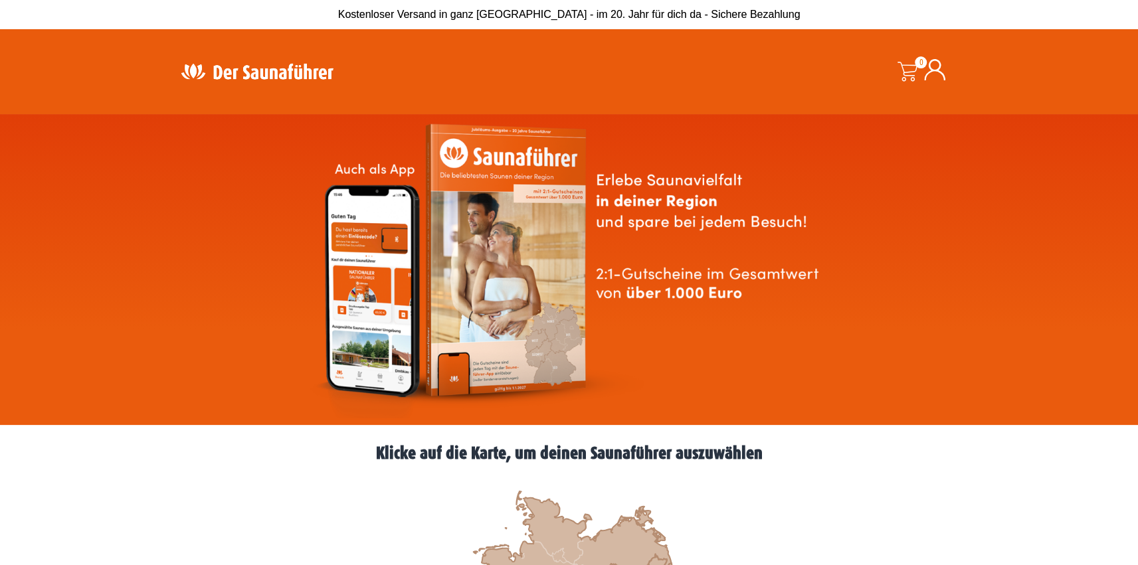
click at [937, 73] on icon at bounding box center [934, 69] width 21 height 21
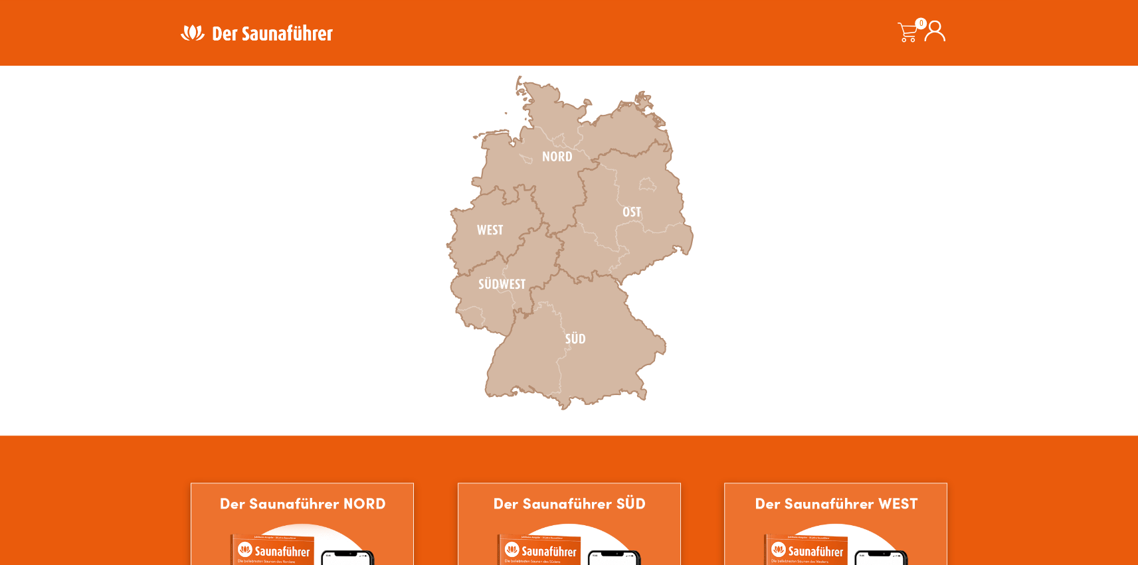
scroll to position [430, 0]
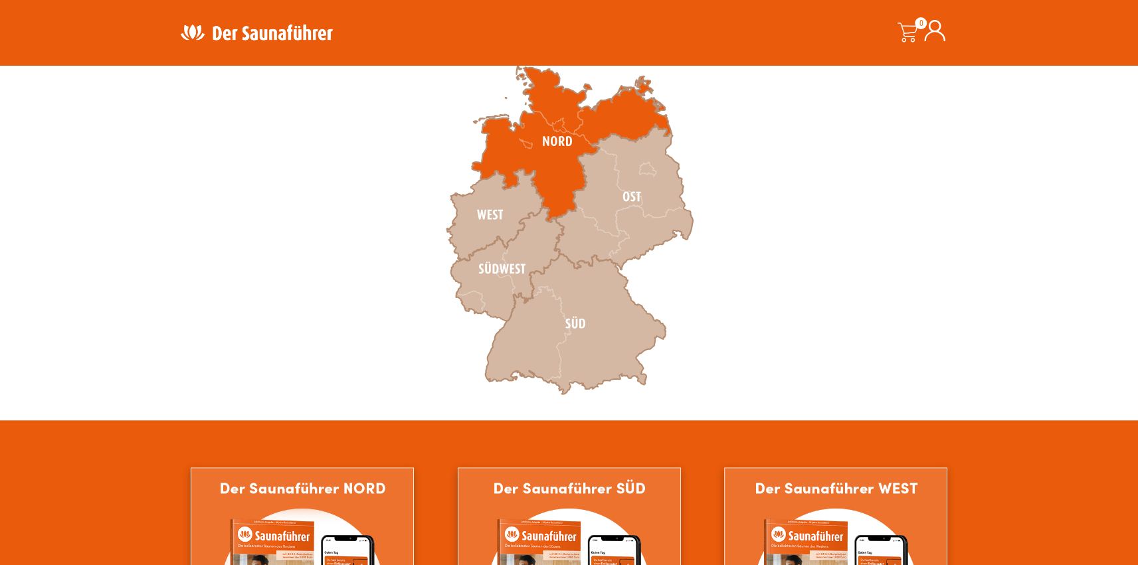
click at [547, 157] on icon at bounding box center [571, 141] width 199 height 161
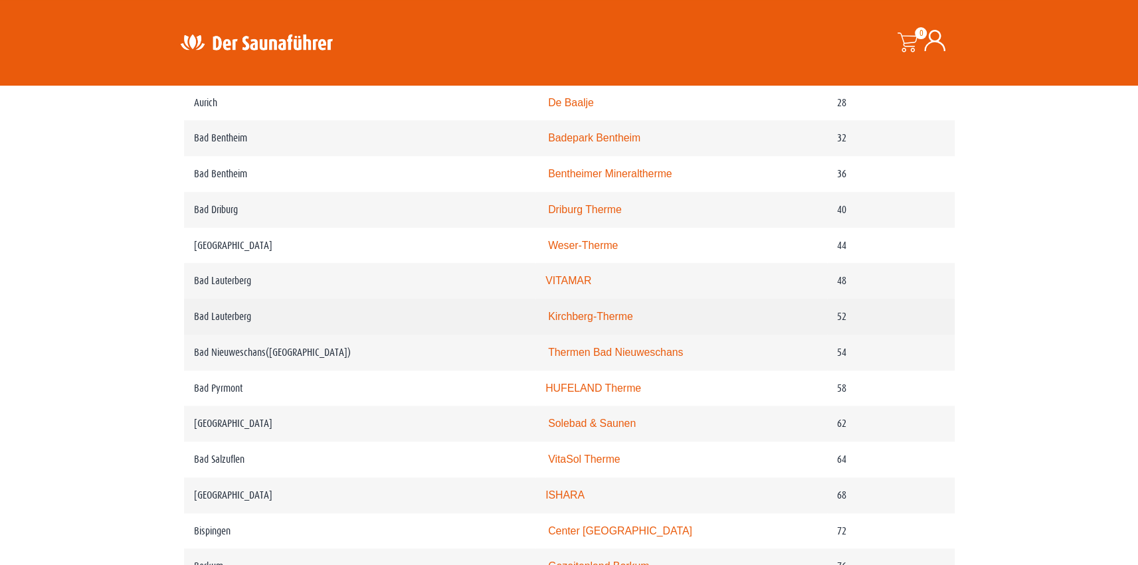
scroll to position [789, 0]
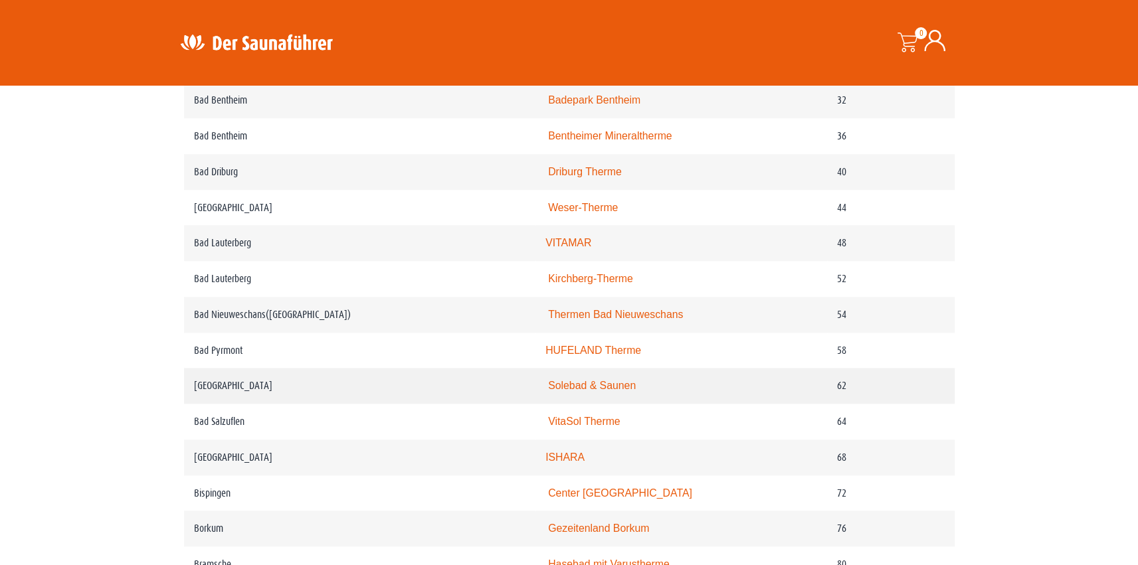
click at [223, 404] on td "Bad Salzdetfurth" at bounding box center [360, 386] width 352 height 36
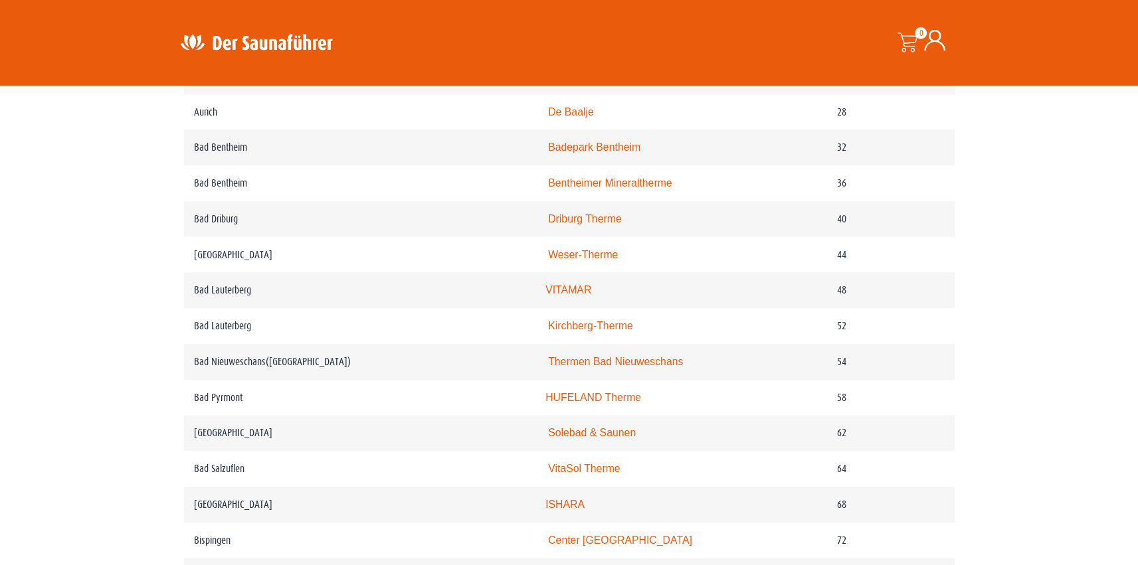
scroll to position [717, 0]
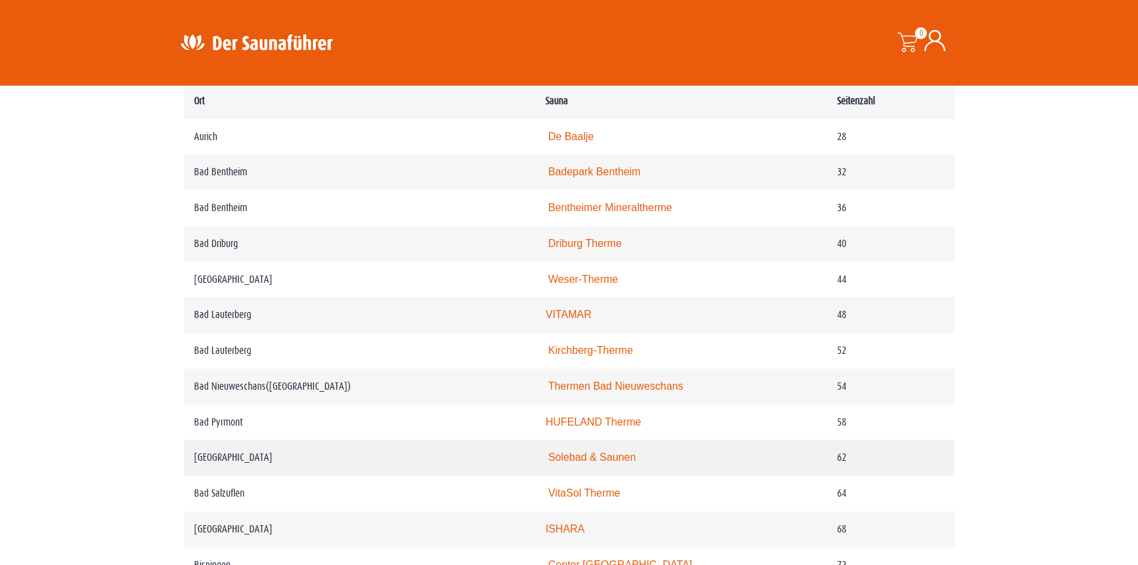
click at [568, 463] on link "Solebad & Saunen" at bounding box center [592, 457] width 88 height 11
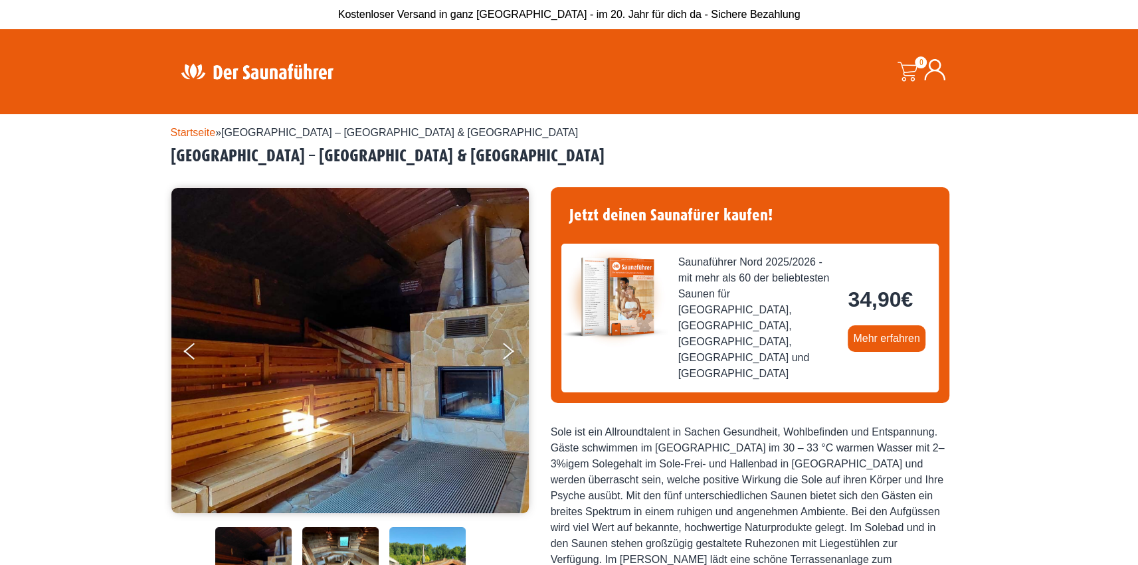
click at [540, 66] on div "Suche" at bounding box center [589, 71] width 259 height 45
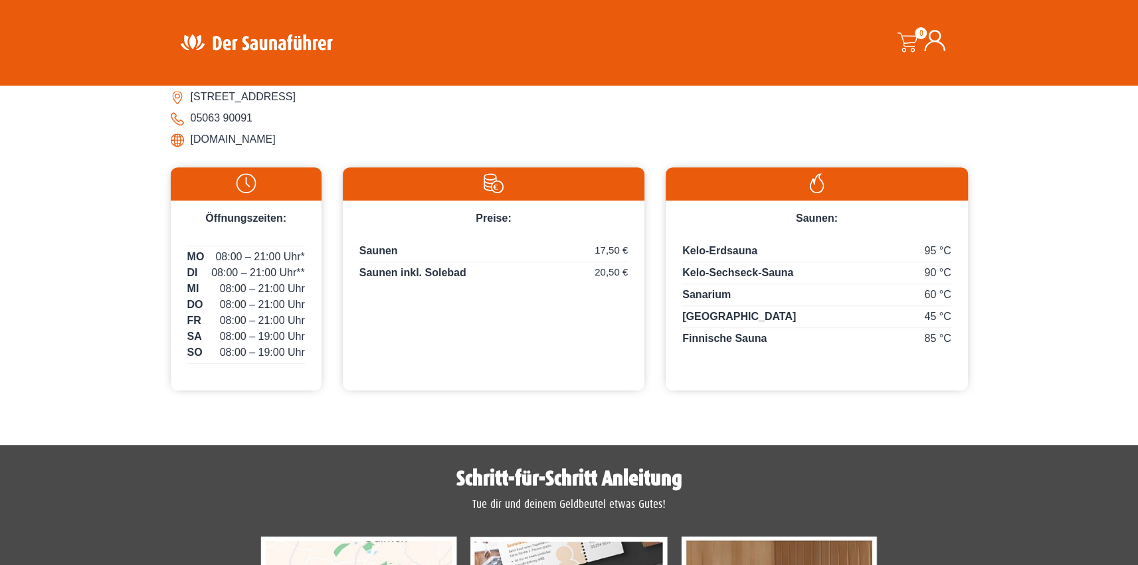
scroll to position [574, 0]
